Goal: Navigation & Orientation: Find specific page/section

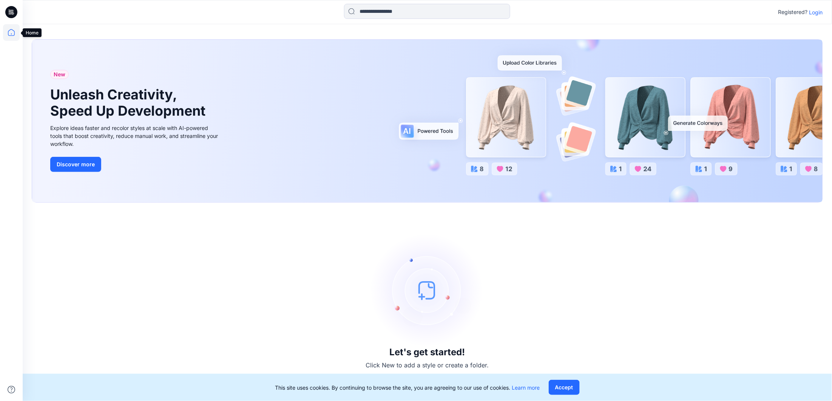
click at [13, 32] on icon at bounding box center [11, 32] width 17 height 17
click at [11, 34] on icon at bounding box center [11, 32] width 17 height 17
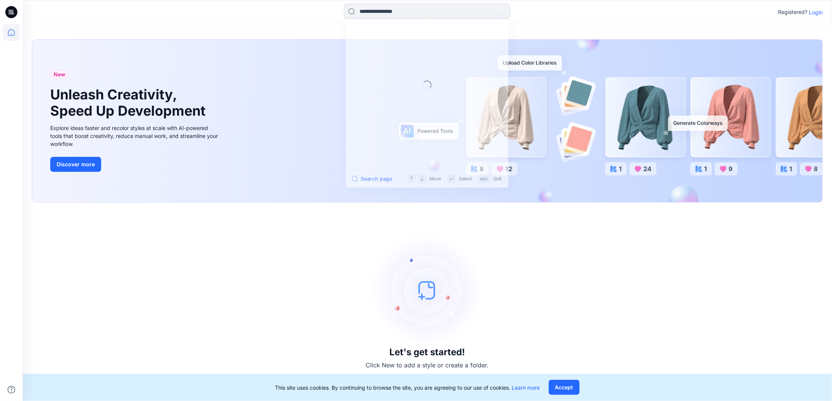
click at [413, 15] on input at bounding box center [427, 11] width 166 height 15
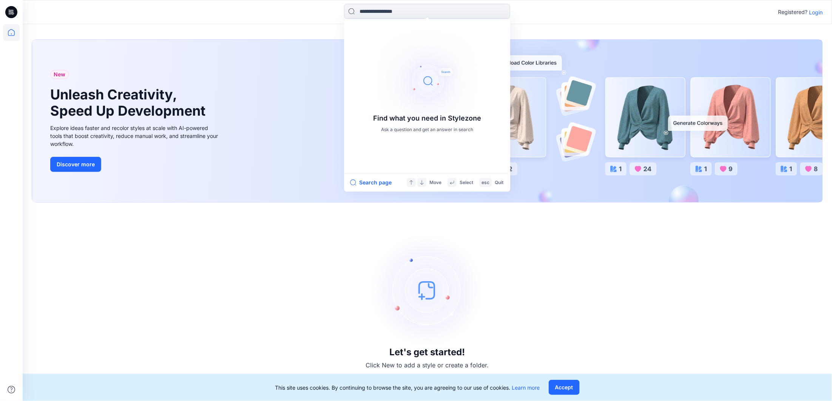
click at [820, 12] on p "Login" at bounding box center [816, 12] width 14 height 8
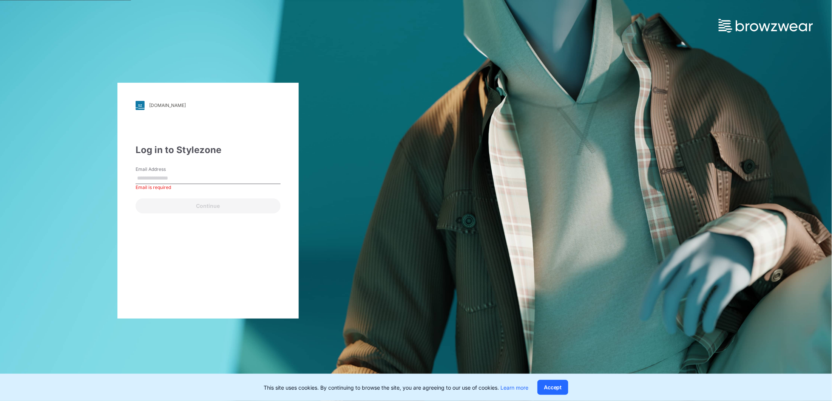
click at [182, 176] on input "Email Address" at bounding box center [208, 178] width 145 height 11
type input "**********"
click at [198, 207] on button "Continue" at bounding box center [208, 205] width 145 height 15
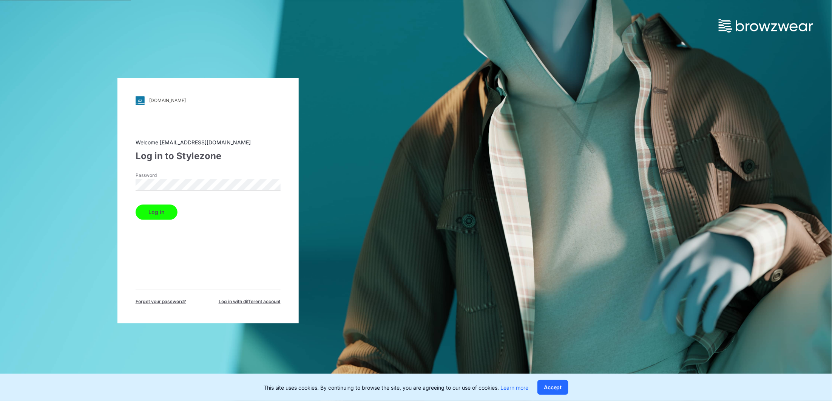
click at [156, 211] on button "Log in" at bounding box center [157, 211] width 42 height 15
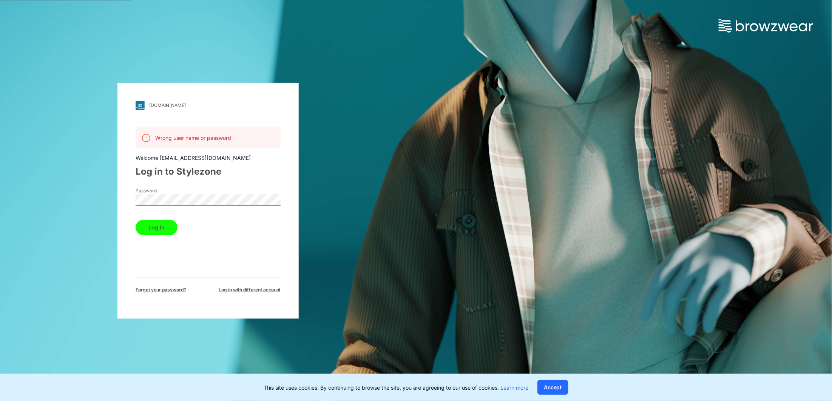
click at [154, 229] on button "Log in" at bounding box center [157, 227] width 42 height 15
click at [152, 109] on link "[DOMAIN_NAME]" at bounding box center [208, 105] width 145 height 9
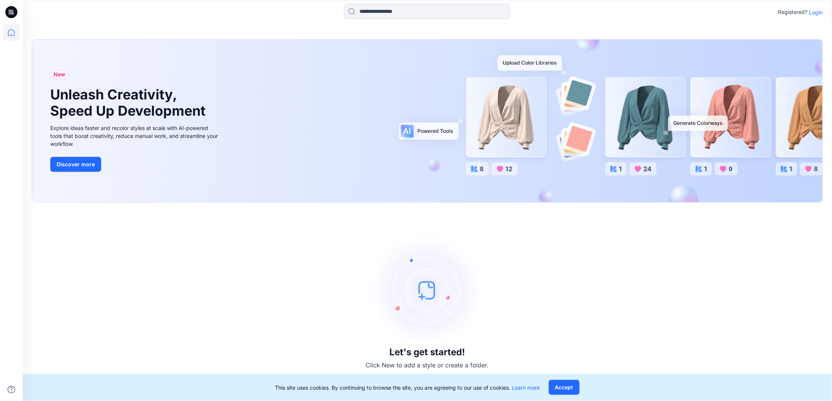
click at [818, 12] on p "Login" at bounding box center [816, 12] width 14 height 8
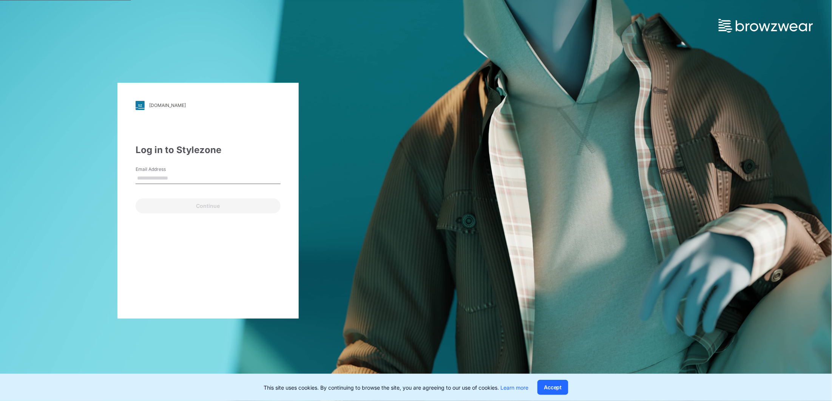
click at [177, 182] on input "Email Address" at bounding box center [208, 178] width 145 height 11
type input "**********"
click at [235, 208] on button "Continue" at bounding box center [208, 205] width 145 height 15
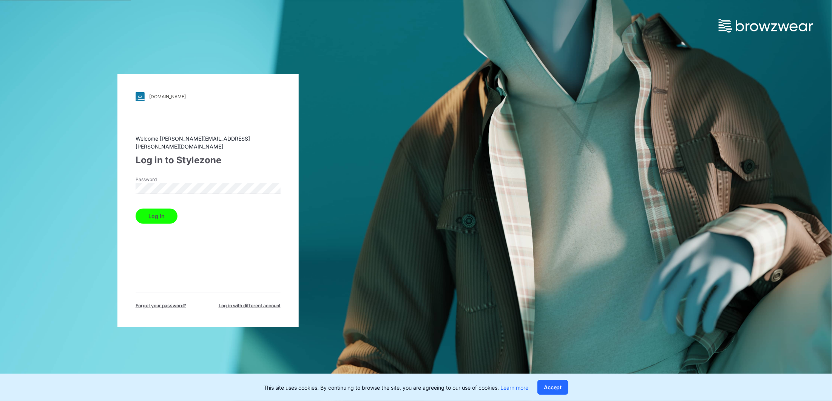
click at [140, 217] on button "Log in" at bounding box center [157, 216] width 42 height 15
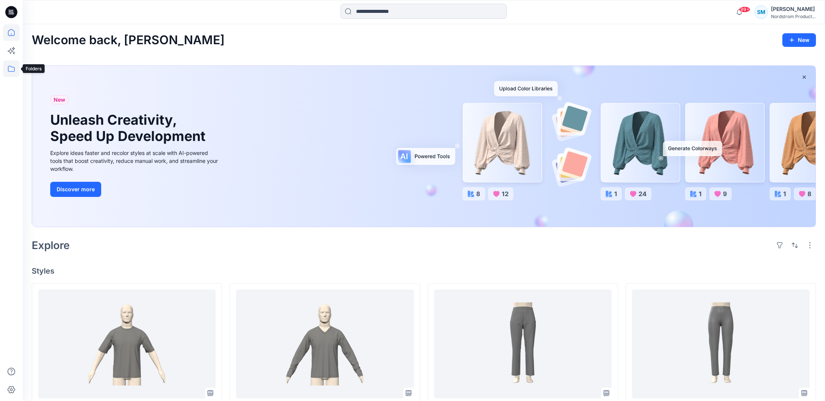
click at [12, 65] on icon at bounding box center [11, 68] width 17 height 17
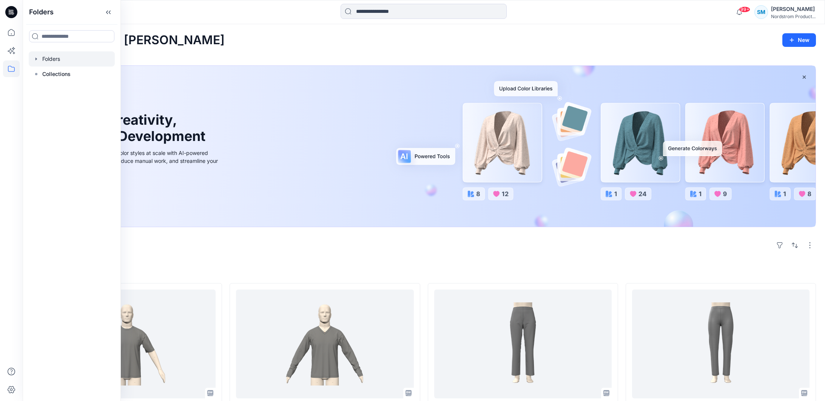
click at [39, 56] on div at bounding box center [72, 58] width 86 height 15
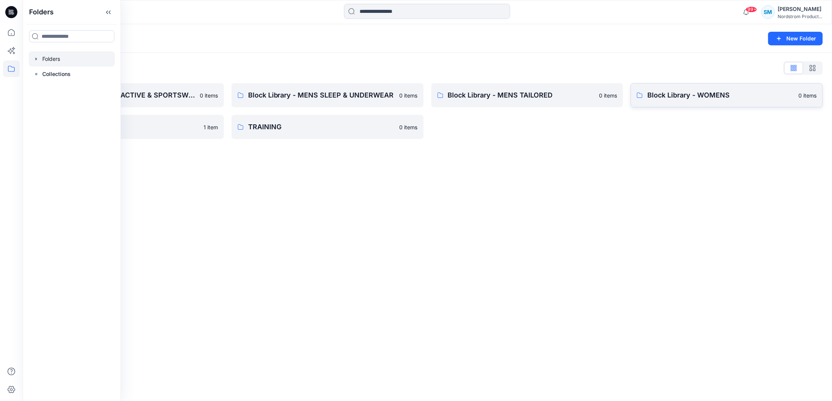
click at [661, 93] on p "Block Library - WOMENS" at bounding box center [720, 95] width 147 height 11
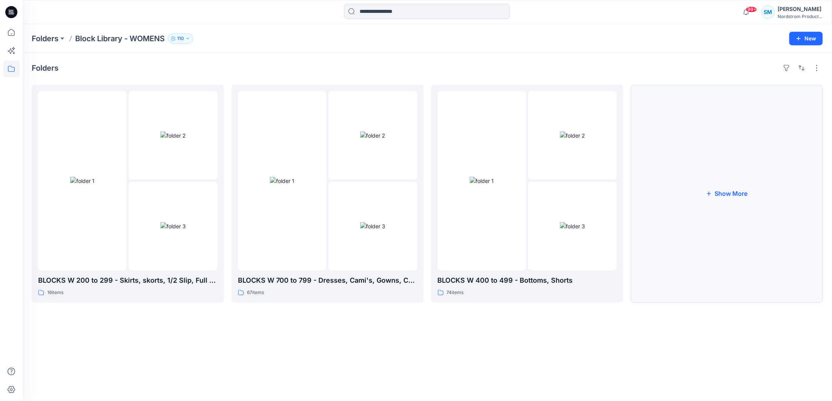
click at [680, 235] on button "Show More" at bounding box center [727, 194] width 192 height 218
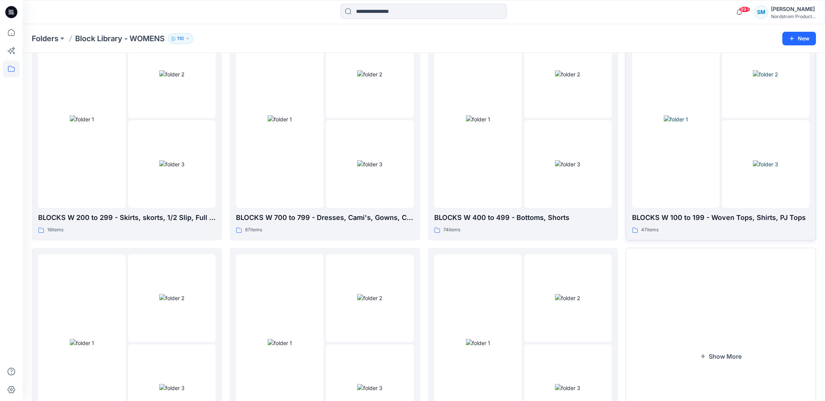
scroll to position [145, 0]
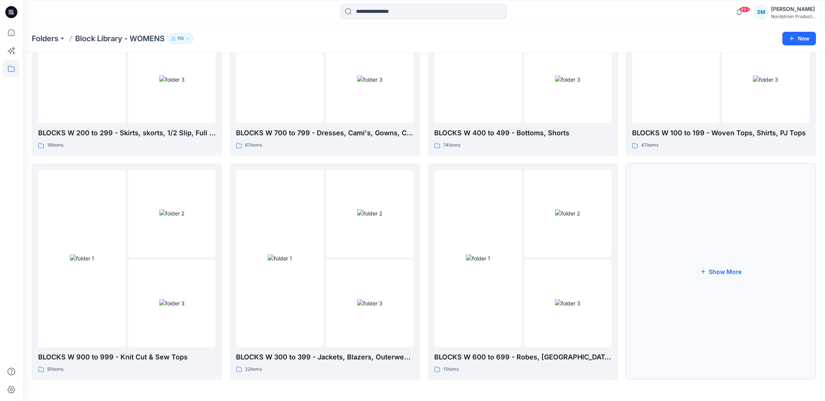
click at [678, 277] on button "Show More" at bounding box center [721, 271] width 190 height 216
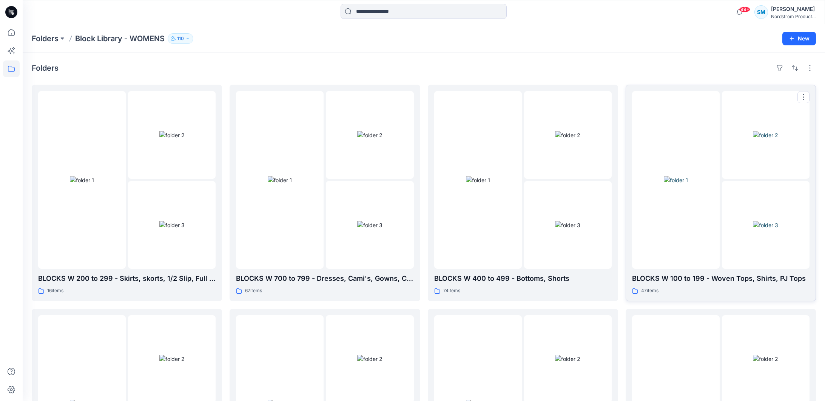
scroll to position [8, 0]
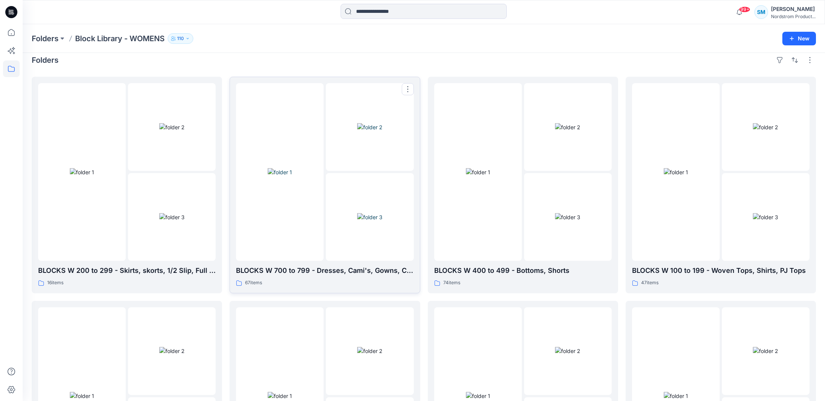
click at [297, 226] on div at bounding box center [280, 172] width 88 height 178
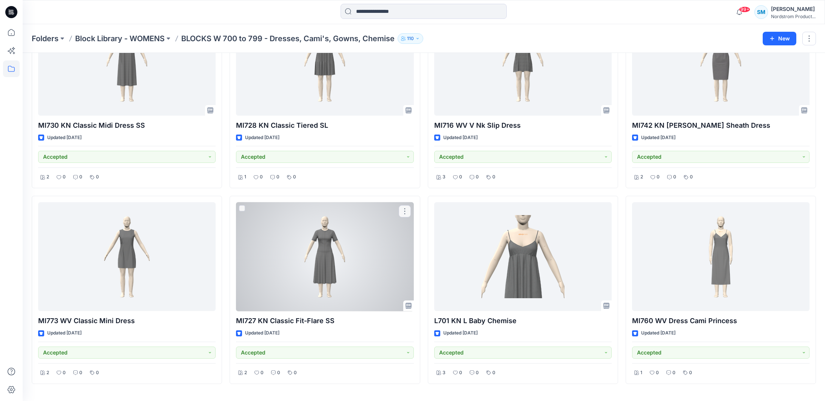
scroll to position [875, 0]
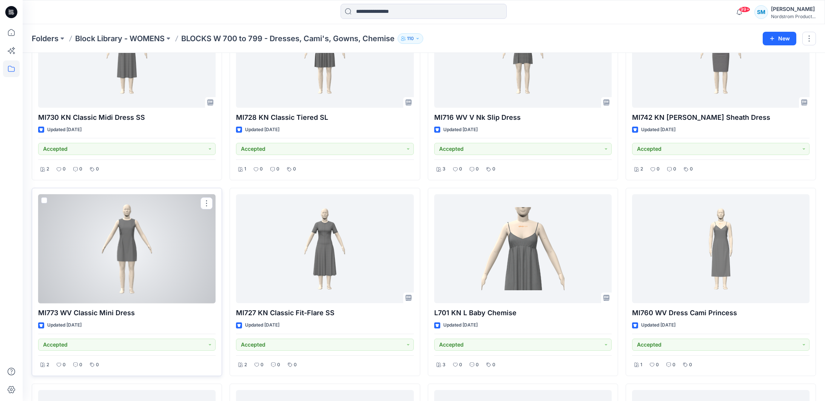
click at [141, 242] on div at bounding box center [127, 248] width 178 height 109
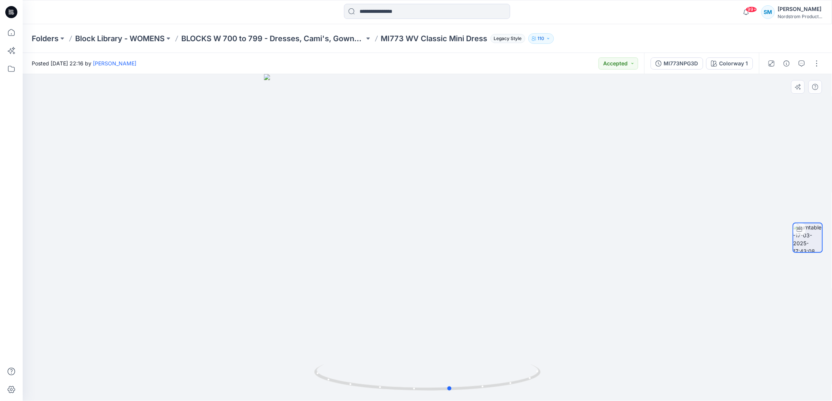
drag, startPoint x: 477, startPoint y: 239, endPoint x: 274, endPoint y: 247, distance: 203.8
click at [274, 247] on div at bounding box center [427, 237] width 809 height 327
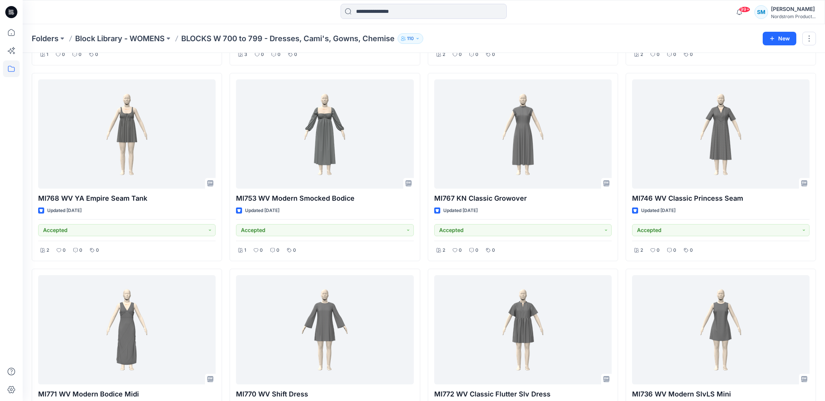
scroll to position [1474, 0]
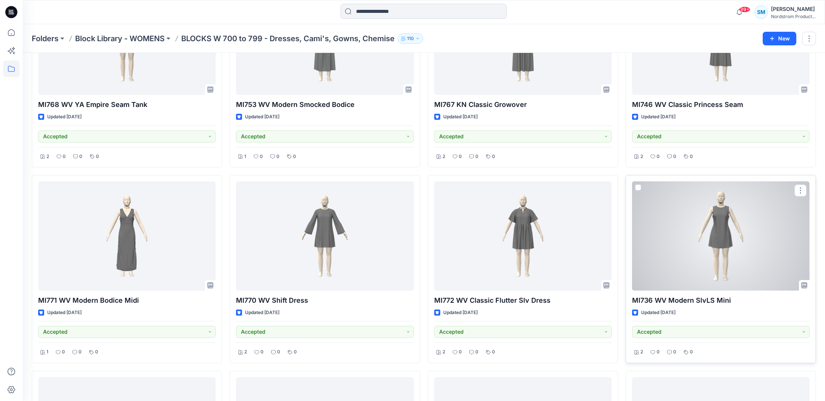
click at [752, 267] on div at bounding box center [721, 235] width 178 height 109
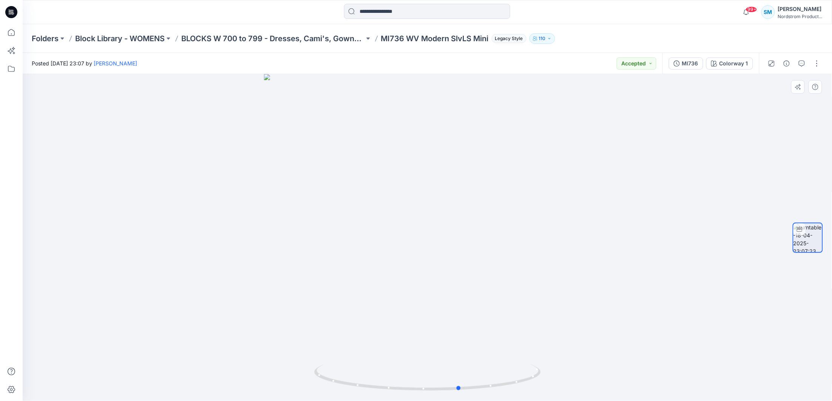
drag, startPoint x: 542, startPoint y: 249, endPoint x: 349, endPoint y: 244, distance: 193.5
click at [349, 244] on div at bounding box center [427, 237] width 809 height 327
drag, startPoint x: 536, startPoint y: 160, endPoint x: 527, endPoint y: 160, distance: 9.1
click at [527, 161] on img at bounding box center [427, 198] width 491 height 406
drag, startPoint x: 518, startPoint y: 179, endPoint x: 517, endPoint y: 227, distance: 47.6
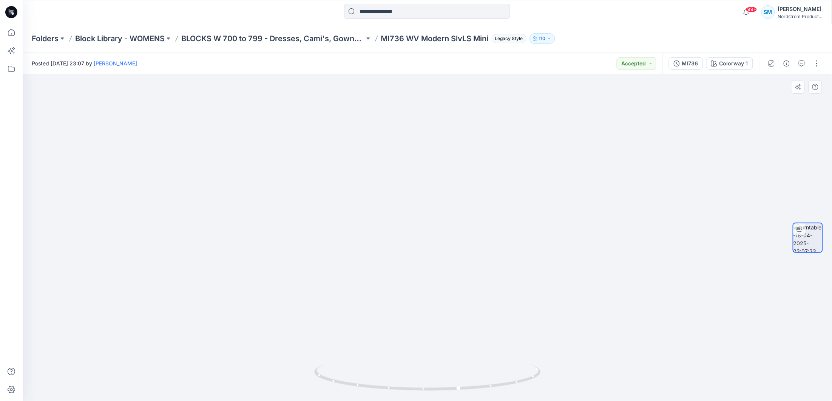
click at [506, 186] on img at bounding box center [427, 203] width 491 height 395
drag, startPoint x: 534, startPoint y: 361, endPoint x: 525, endPoint y: 363, distance: 8.6
click at [525, 363] on div at bounding box center [427, 237] width 809 height 327
drag, startPoint x: 487, startPoint y: 361, endPoint x: 451, endPoint y: 360, distance: 36.3
click at [451, 360] on img at bounding box center [427, 205] width 491 height 392
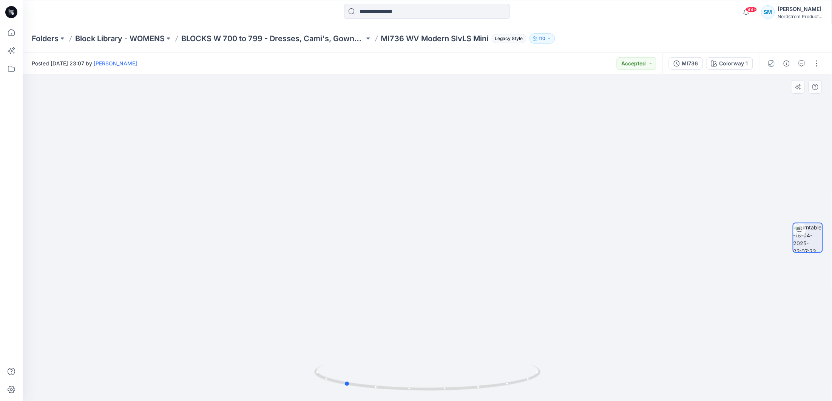
drag, startPoint x: 458, startPoint y: 388, endPoint x: 569, endPoint y: 376, distance: 111.7
click at [569, 376] on div at bounding box center [427, 237] width 809 height 327
